Goal: Find specific page/section: Find specific page/section

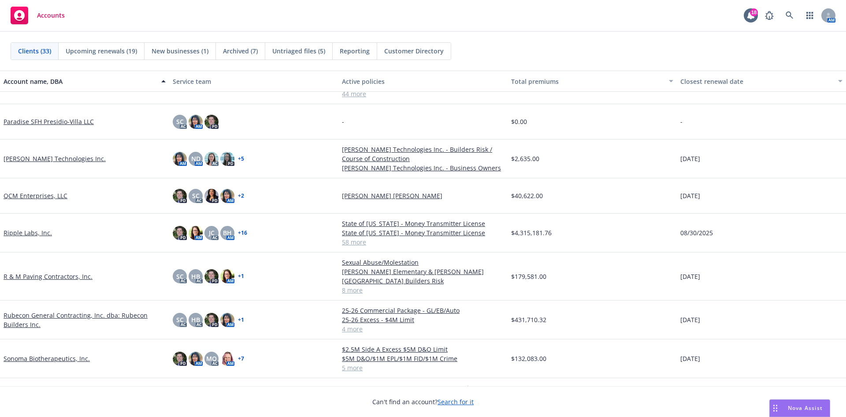
scroll to position [705, 0]
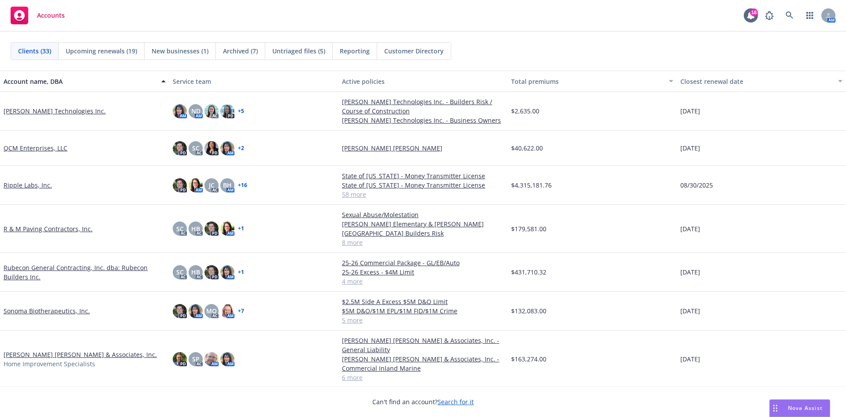
click at [66, 350] on link "[PERSON_NAME] [PERSON_NAME] & Associates, Inc." at bounding box center [80, 354] width 153 height 9
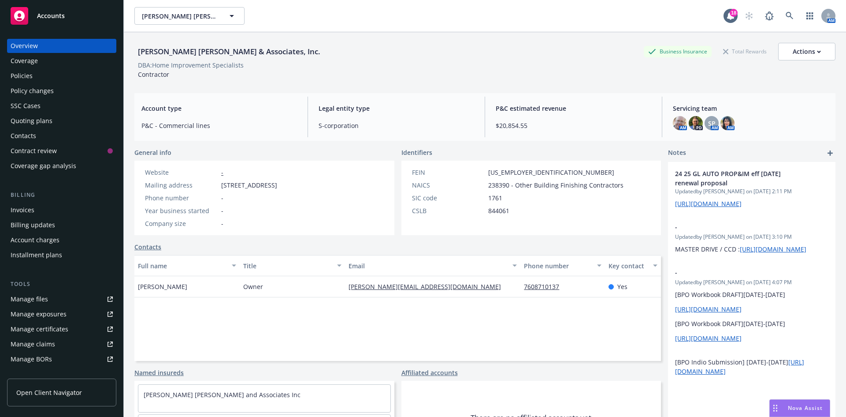
click at [85, 75] on div "Policies" at bounding box center [62, 76] width 102 height 14
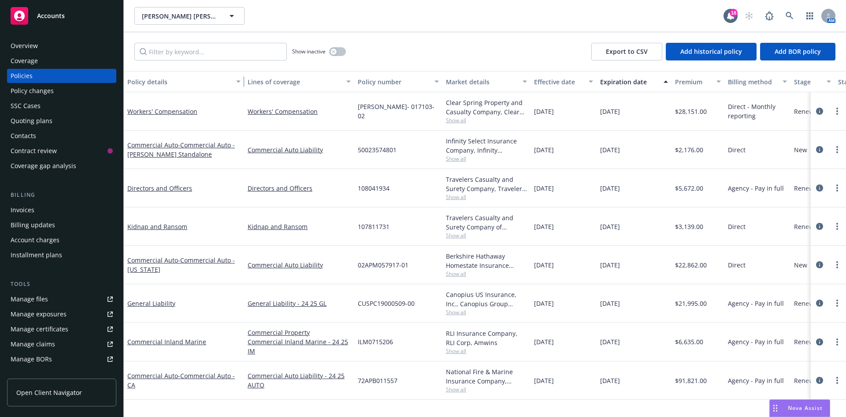
drag, startPoint x: 189, startPoint y: 83, endPoint x: 243, endPoint y: 85, distance: 54.3
click at [242, 85] on div "button" at bounding box center [240, 81] width 4 height 20
click at [162, 151] on span "- Commercial Auto - [PERSON_NAME] Standalone" at bounding box center [181, 150] width 108 height 18
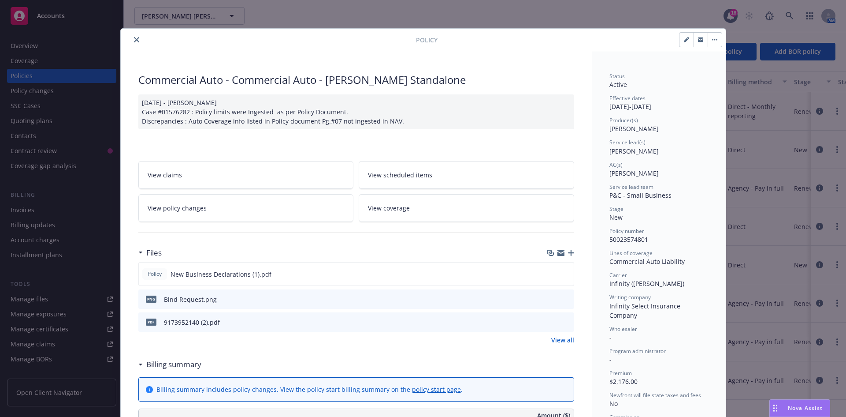
click at [134, 39] on icon "close" at bounding box center [136, 39] width 5 height 5
